Goal: Transaction & Acquisition: Obtain resource

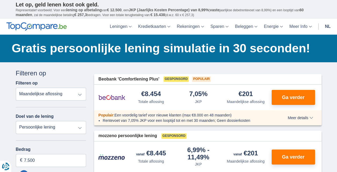
click at [80, 95] on select "Totale aflossing JKP Maandelijkse aflossing" at bounding box center [51, 94] width 70 height 13
click at [16, 88] on select "Totale aflossing JKP Maandelijkse aflossing" at bounding box center [51, 94] width 70 height 13
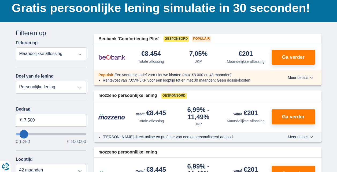
scroll to position [54, 0]
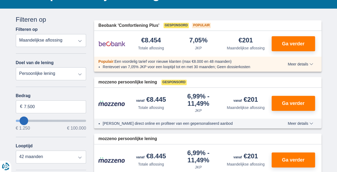
type input "4.250"
type input "4250"
select select "36"
type input "6250"
type input "6.250"
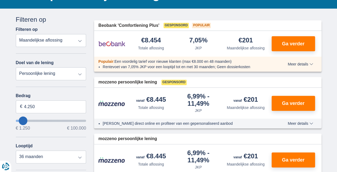
select select "42"
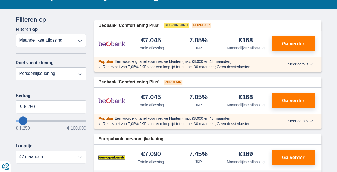
type input "5250"
type input "5.250"
select select "36"
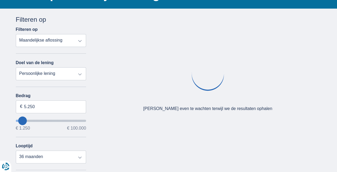
type input "27.250"
type input "27250"
click at [36, 120] on input "wantToBorrow" at bounding box center [51, 120] width 70 height 2
select select "120"
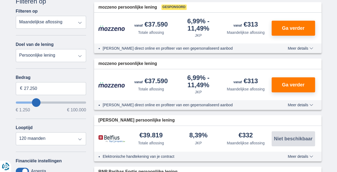
scroll to position [80, 0]
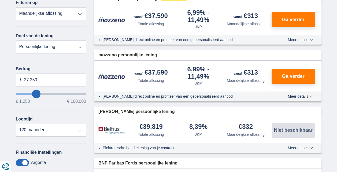
type input "42.250"
type input "42250"
click at [45, 93] on input "wantToBorrow" at bounding box center [51, 94] width 70 height 2
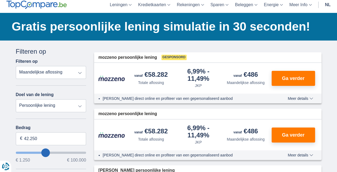
scroll to position [27, 0]
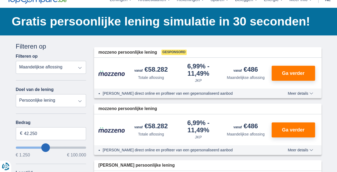
type input "65.250"
type input "65250"
click at [59, 148] on input "wantToBorrow" at bounding box center [51, 147] width 70 height 2
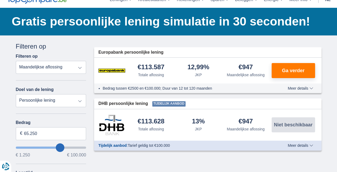
type input "73.250"
type input "73250"
click at [65, 146] on input "wantToBorrow" at bounding box center [51, 147] width 70 height 2
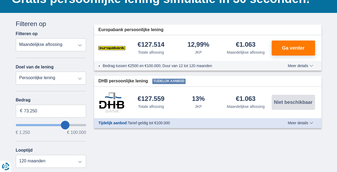
scroll to position [54, 0]
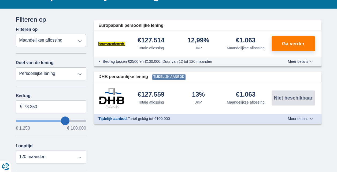
type input "81.250"
type input "81250"
click at [70, 121] on input "wantToBorrow" at bounding box center [51, 120] width 70 height 2
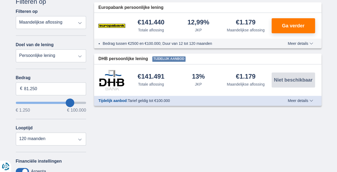
scroll to position [80, 0]
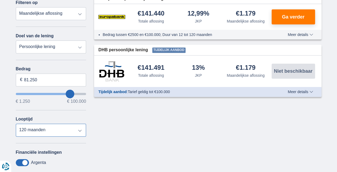
click at [81, 131] on select "12 maanden 18 maanden 24 maanden 30 maanden 36 maanden 42 maanden 48 maanden 60…" at bounding box center [51, 129] width 70 height 13
select select "48"
click at [16, 123] on select "12 maanden 18 maanden 24 maanden 30 maanden 36 maanden 42 maanden 48 maanden 60…" at bounding box center [51, 129] width 70 height 13
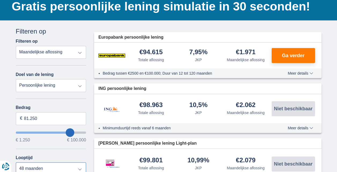
scroll to position [54, 0]
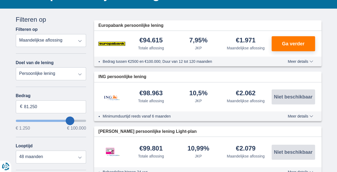
type input "71.250"
type input "71250"
select select "120"
type input "71250"
click at [63, 121] on input "wantToBorrow" at bounding box center [51, 120] width 70 height 2
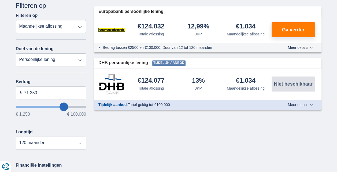
scroll to position [80, 0]
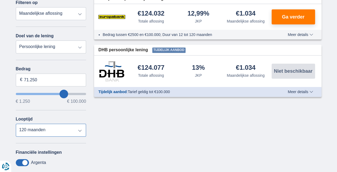
click at [78, 130] on select "12 maanden 18 maanden 24 maanden 30 maanden 36 maanden 42 maanden 48 maanden 60…" at bounding box center [51, 129] width 70 height 13
select select "60"
click at [16, 123] on select "12 maanden 18 maanden 24 maanden 30 maanden 36 maanden 42 maanden 48 maanden 60…" at bounding box center [51, 129] width 70 height 13
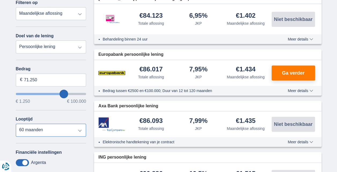
scroll to position [0, 0]
